Goal: Task Accomplishment & Management: Complete application form

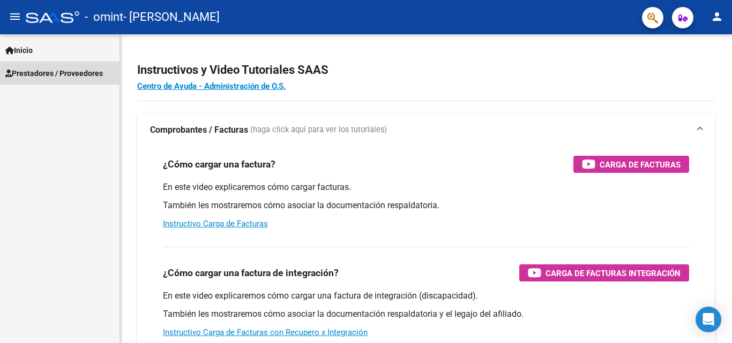
click at [36, 70] on span "Prestadores / Proveedores" at bounding box center [53, 73] width 97 height 12
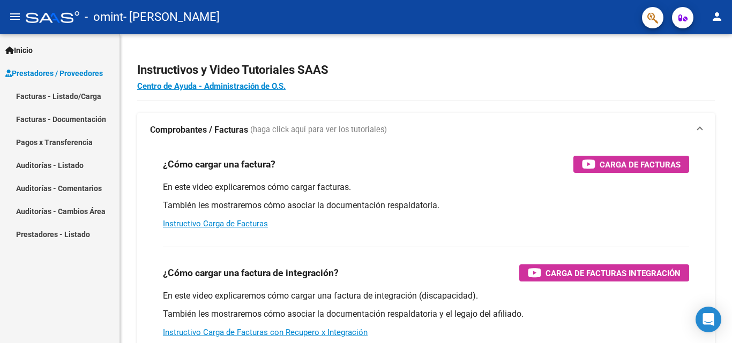
click at [56, 95] on link "Facturas - Listado/Carga" at bounding box center [59, 96] width 119 height 23
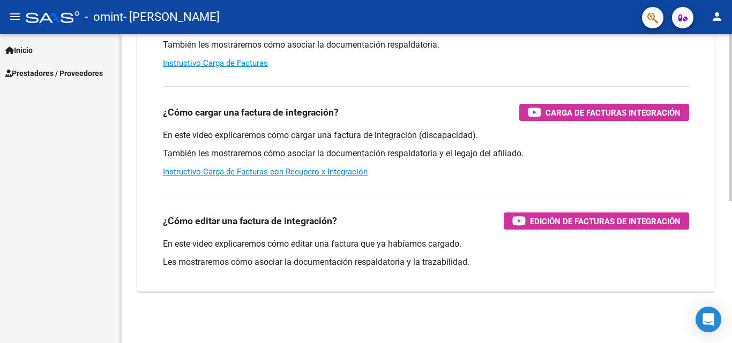
scroll to position [161, 0]
click at [38, 79] on link "Prestadores / Proveedores" at bounding box center [59, 73] width 119 height 23
click at [39, 82] on link "Prestadores / Proveedores" at bounding box center [59, 73] width 119 height 23
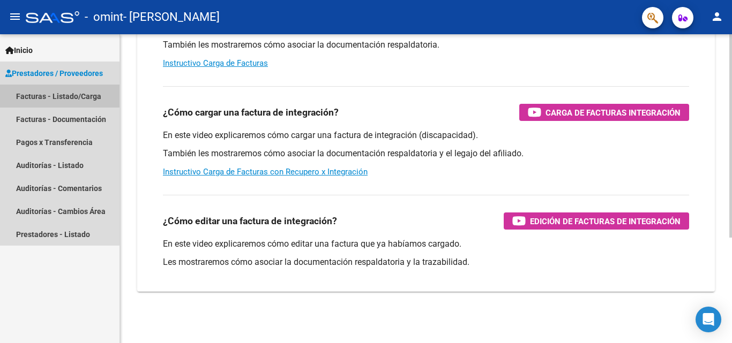
click at [56, 99] on link "Facturas - Listado/Carga" at bounding box center [59, 96] width 119 height 23
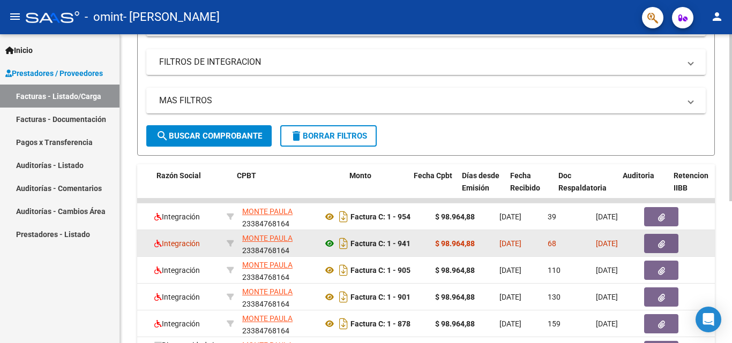
scroll to position [0, 293]
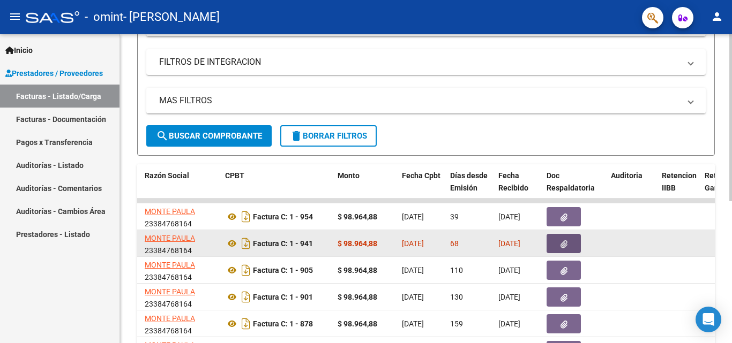
click at [556, 244] on button "button" at bounding box center [563, 243] width 34 height 19
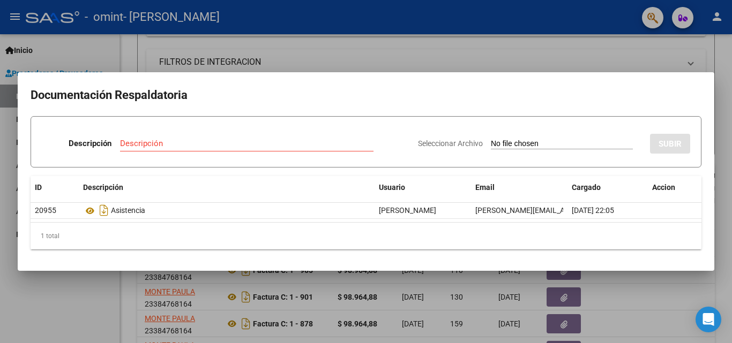
click at [501, 39] on div at bounding box center [366, 171] width 732 height 343
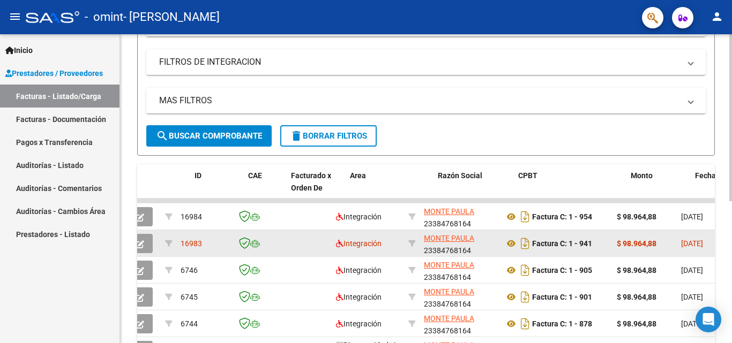
scroll to position [0, 0]
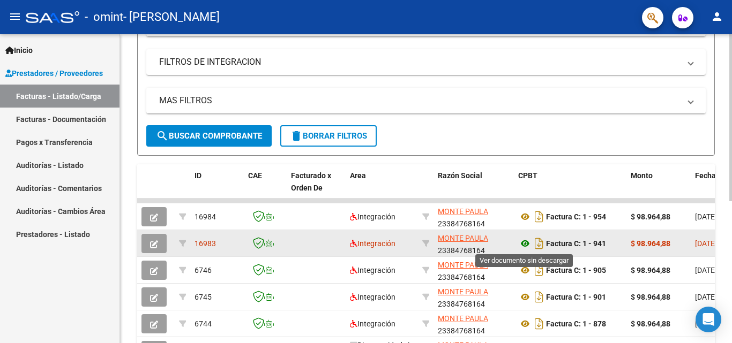
click at [523, 243] on icon at bounding box center [525, 243] width 14 height 13
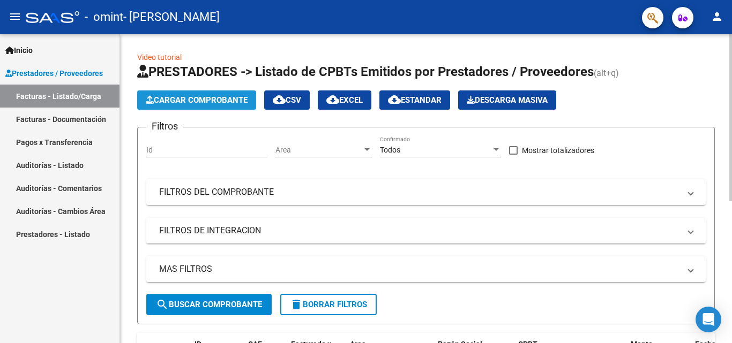
click at [193, 96] on span "Cargar Comprobante" at bounding box center [197, 100] width 102 height 10
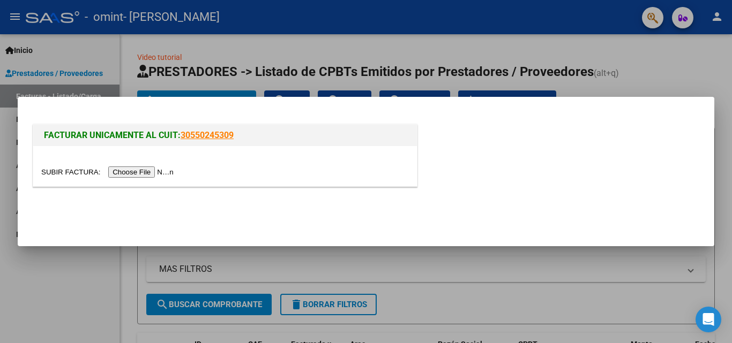
click at [152, 172] on input "file" at bounding box center [108, 172] width 135 height 11
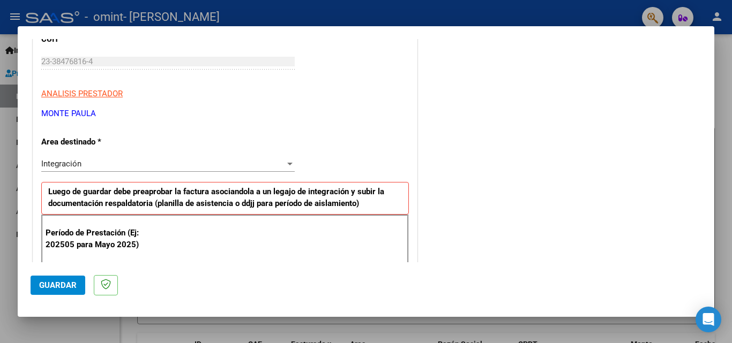
scroll to position [156, 0]
click at [174, 168] on div "Integración" at bounding box center [163, 164] width 244 height 10
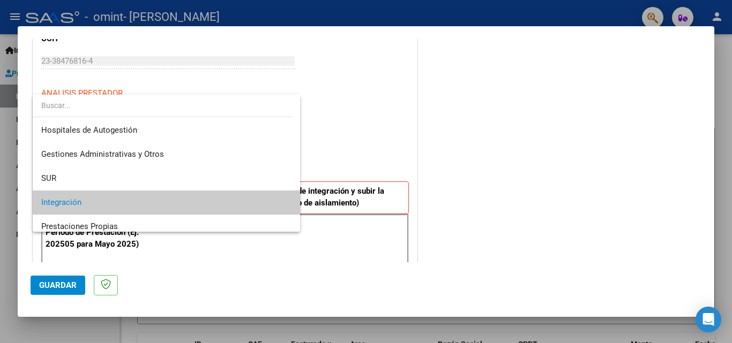
scroll to position [0, 0]
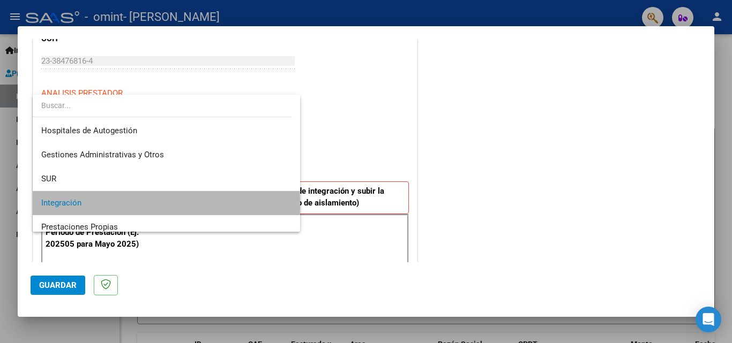
click at [166, 204] on span "Integración" at bounding box center [166, 203] width 250 height 24
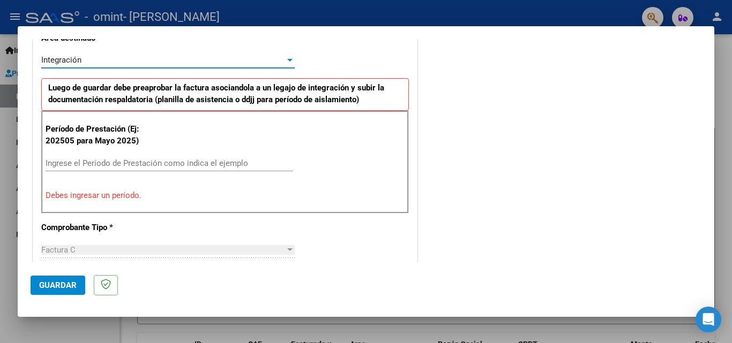
scroll to position [260, 0]
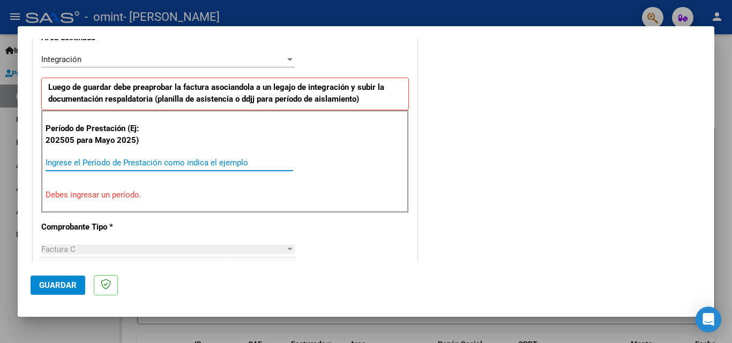
click at [208, 159] on input "Ingrese el Período de Prestación como indica el ejemplo" at bounding box center [169, 163] width 247 height 10
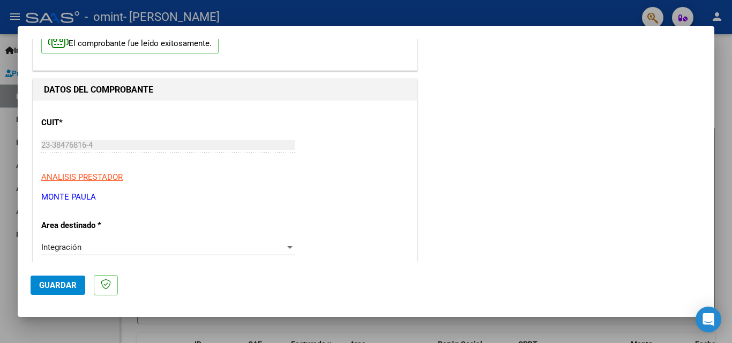
scroll to position [0, 0]
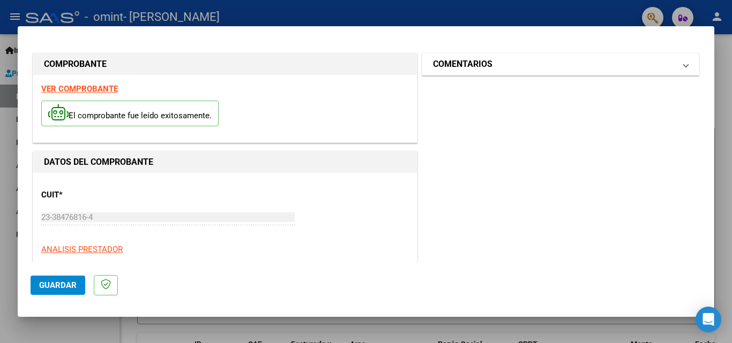
type input "202508"
click at [457, 64] on h1 "COMENTARIOS" at bounding box center [462, 64] width 59 height 13
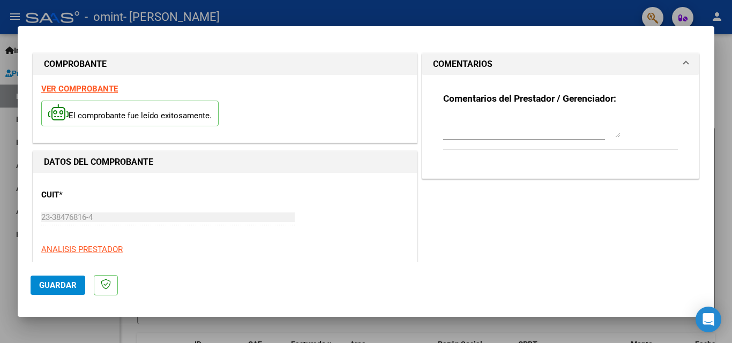
click at [457, 64] on h1 "COMENTARIOS" at bounding box center [462, 64] width 59 height 13
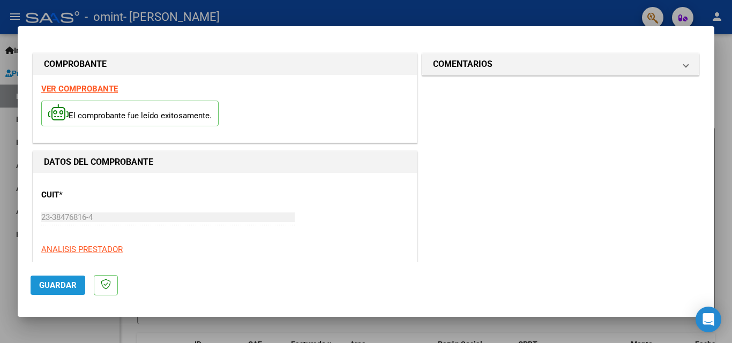
click at [76, 281] on button "Guardar" at bounding box center [58, 285] width 55 height 19
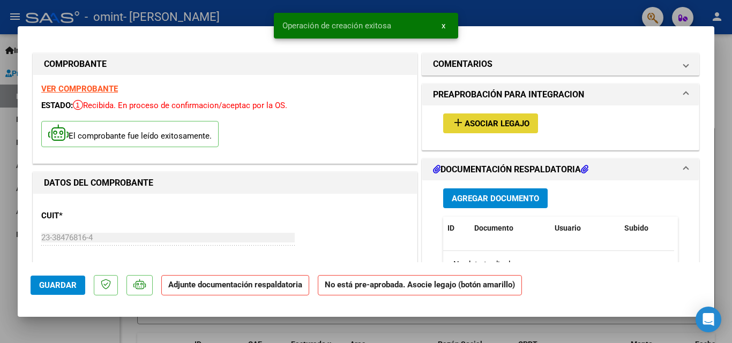
click at [464, 127] on span "Asociar Legajo" at bounding box center [496, 124] width 65 height 10
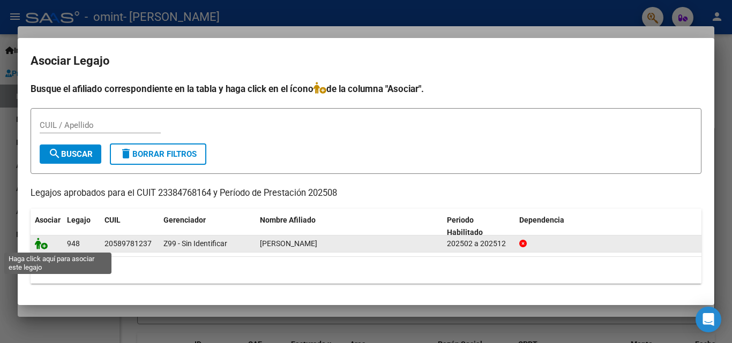
click at [41, 243] on icon at bounding box center [41, 244] width 13 height 12
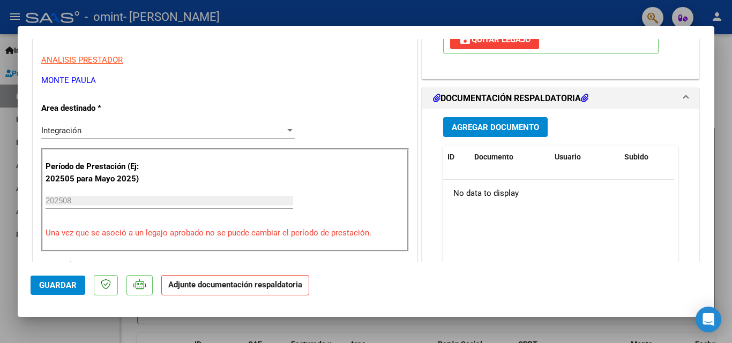
scroll to position [195, 0]
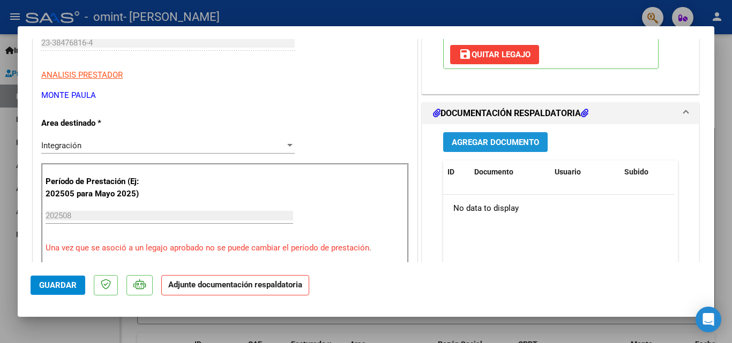
click at [455, 137] on span "Agregar Documento" at bounding box center [494, 142] width 87 height 10
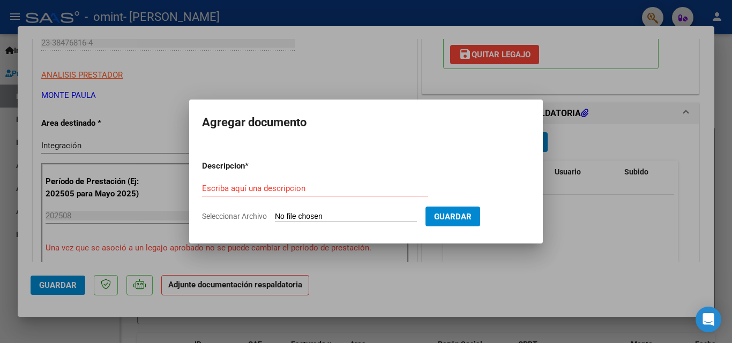
click at [231, 217] on span "Seleccionar Archivo" at bounding box center [234, 216] width 65 height 9
click at [275, 217] on input "Seleccionar Archivo" at bounding box center [346, 217] width 142 height 10
type input "C:\fakepath\[PERSON_NAME].pdf"
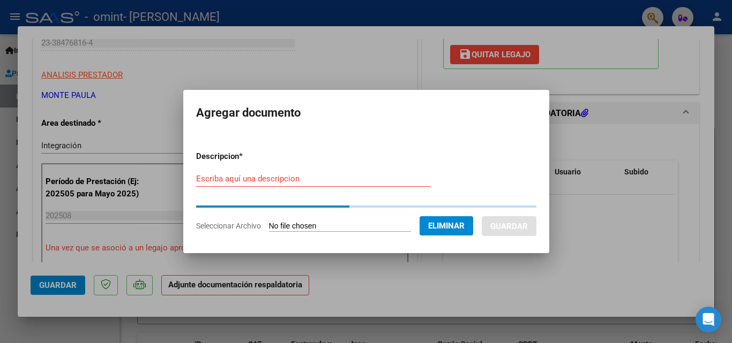
click at [238, 171] on div "Escriba aquí una descripcion" at bounding box center [313, 179] width 235 height 16
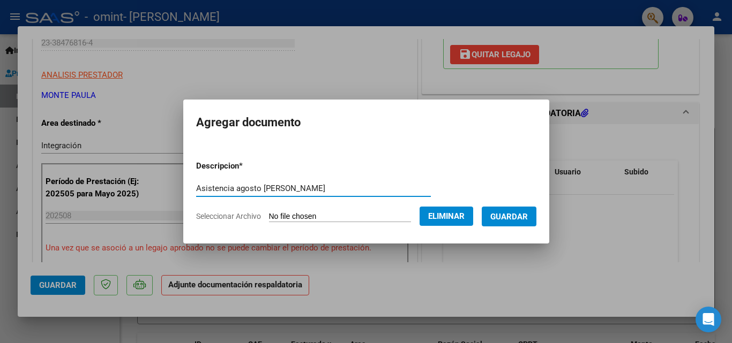
type input "Asistencia agosto [PERSON_NAME]"
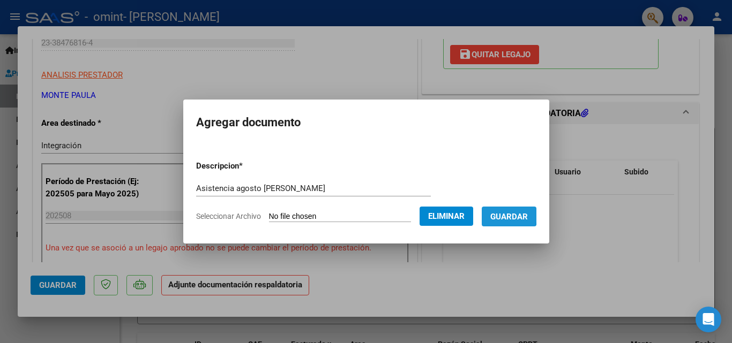
click at [506, 215] on span "Guardar" at bounding box center [508, 217] width 37 height 10
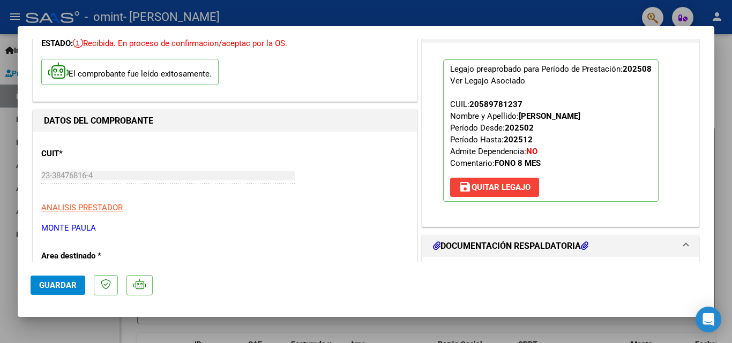
scroll to position [0, 0]
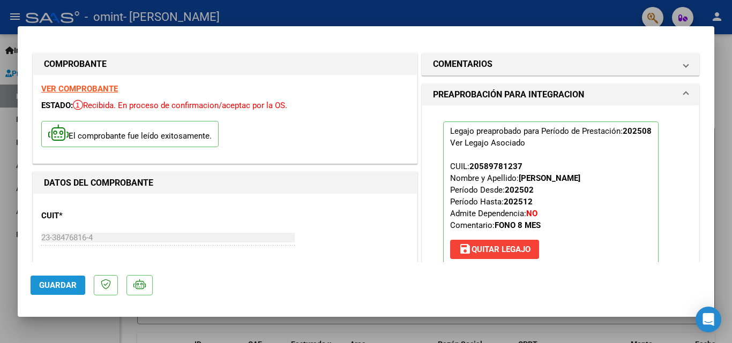
click at [71, 289] on span "Guardar" at bounding box center [57, 286] width 37 height 10
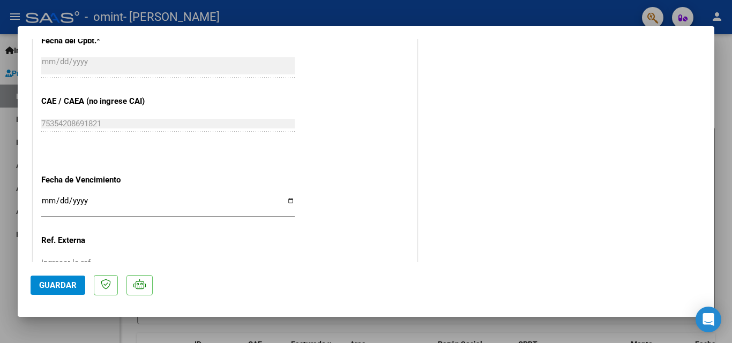
scroll to position [735, 0]
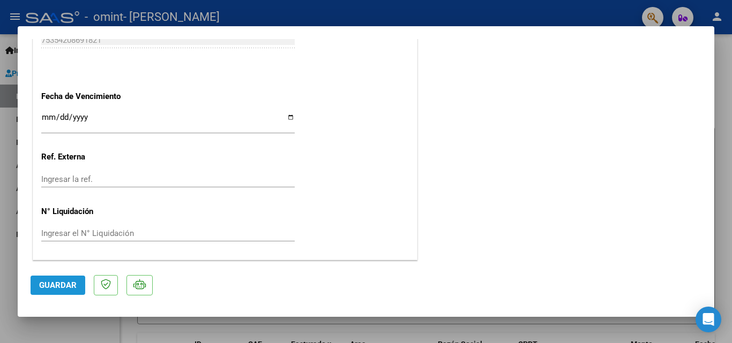
click at [72, 286] on span "Guardar" at bounding box center [57, 286] width 37 height 10
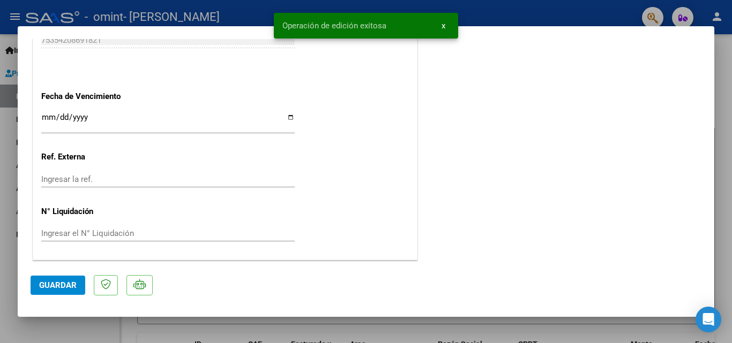
click at [0, 91] on div at bounding box center [366, 171] width 732 height 343
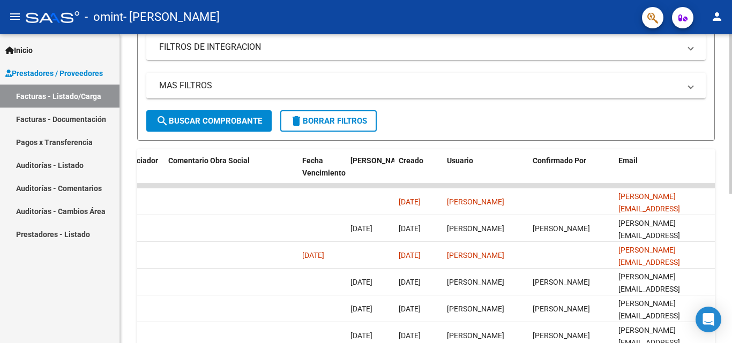
scroll to position [0, 1681]
